Goal: Navigation & Orientation: Find specific page/section

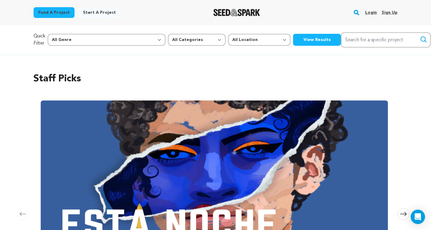
click at [371, 14] on link "Login" at bounding box center [372, 13] width 12 height 10
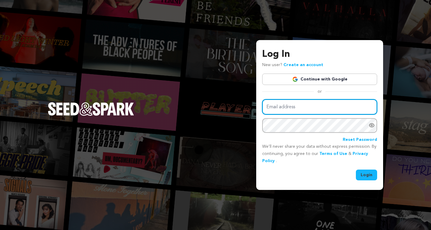
type input "nitrateblooms@gmail.com"
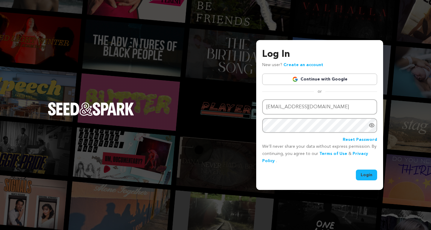
click at [365, 178] on button "Login" at bounding box center [366, 175] width 21 height 11
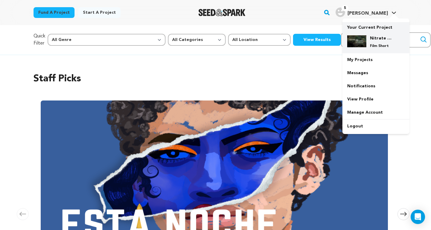
click at [364, 39] on img at bounding box center [357, 41] width 19 height 12
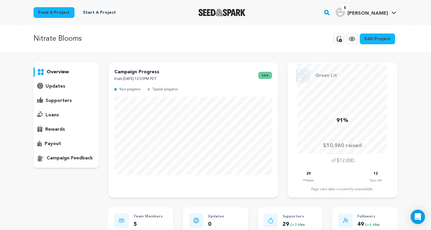
click at [355, 36] on icon at bounding box center [352, 38] width 7 height 7
